Goal: Task Accomplishment & Management: Complete application form

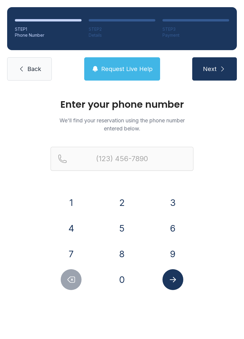
click at [168, 247] on button "9" at bounding box center [173, 253] width 21 height 21
click at [124, 250] on button "8" at bounding box center [122, 253] width 21 height 21
click at [121, 279] on button "0" at bounding box center [122, 279] width 21 height 21
click at [170, 204] on button "3" at bounding box center [173, 202] width 21 height 21
click at [73, 204] on button "1" at bounding box center [71, 202] width 21 height 21
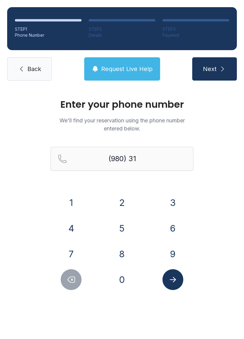
click at [127, 222] on button "5" at bounding box center [122, 228] width 21 height 21
click at [130, 226] on button "5" at bounding box center [122, 228] width 21 height 21
click at [68, 196] on button "1" at bounding box center [71, 202] width 21 height 21
click at [66, 193] on button "1" at bounding box center [71, 202] width 21 height 21
click at [124, 250] on button "8" at bounding box center [122, 253] width 21 height 21
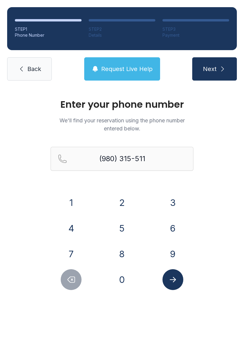
type input "[PHONE_NUMBER]"
click at [174, 278] on icon "Submit lookup form" at bounding box center [173, 279] width 6 height 5
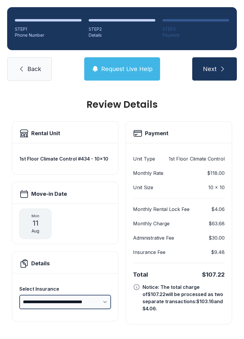
click at [99, 302] on select "**********" at bounding box center [65, 301] width 92 height 14
click at [217, 76] on button "Next" at bounding box center [215, 68] width 45 height 23
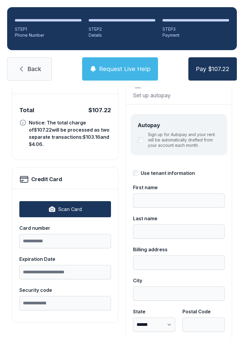
scroll to position [54, 0]
